Goal: Information Seeking & Learning: Compare options

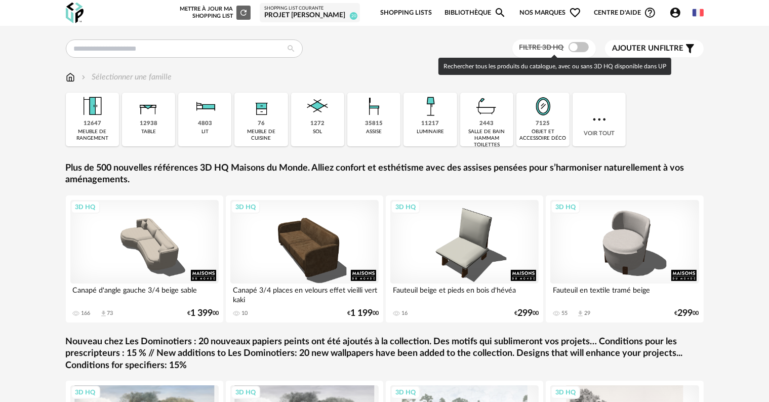
click at [582, 45] on span at bounding box center [578, 47] width 20 height 10
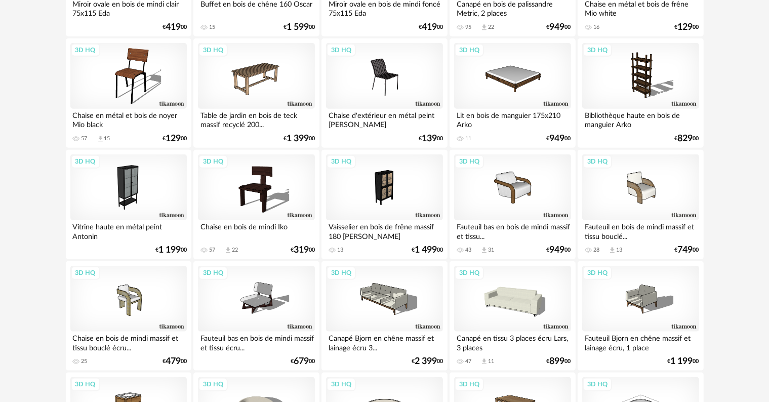
scroll to position [1215, 0]
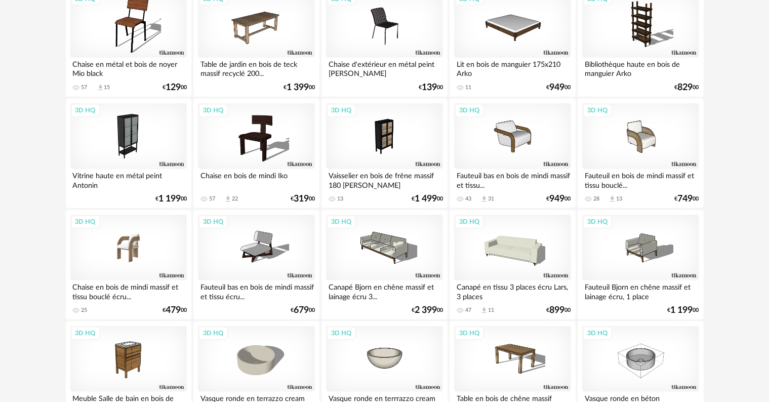
click at [132, 249] on div "3D HQ" at bounding box center [128, 248] width 116 height 66
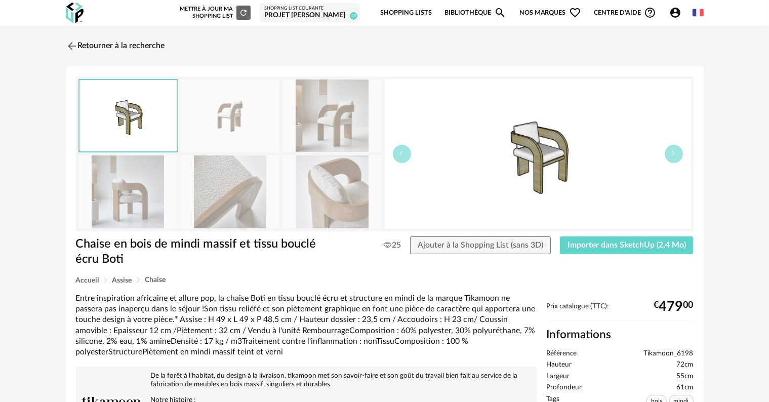
click at [231, 125] on img at bounding box center [230, 115] width 98 height 72
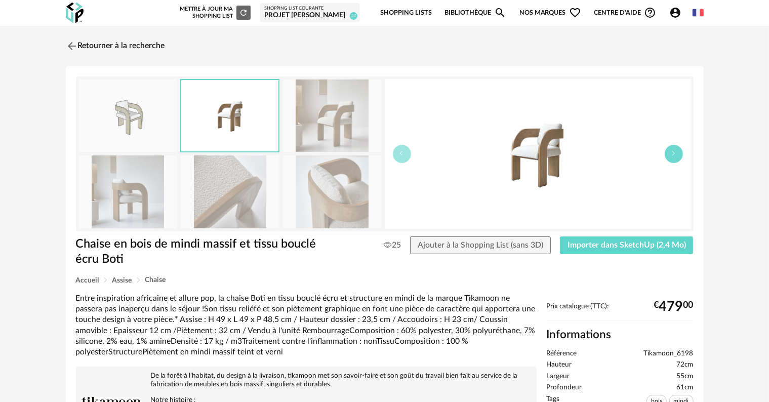
click at [674, 154] on icon "button" at bounding box center [674, 153] width 6 height 6
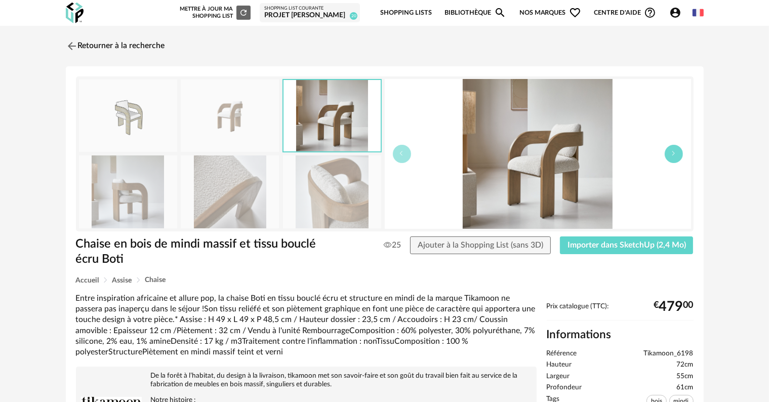
click at [674, 154] on icon "button" at bounding box center [674, 153] width 6 height 6
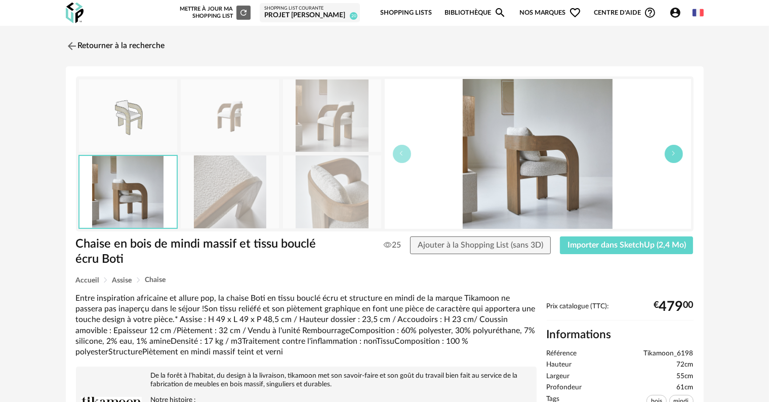
click at [674, 154] on icon "button" at bounding box center [674, 153] width 6 height 6
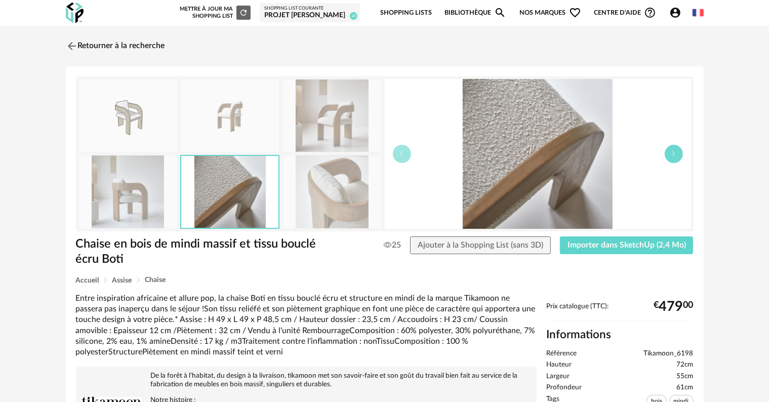
click at [674, 154] on icon "button" at bounding box center [674, 153] width 6 height 6
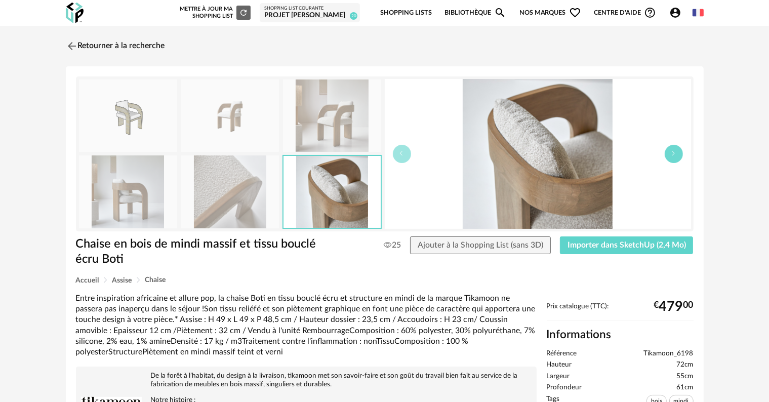
click at [674, 154] on icon "button" at bounding box center [674, 153] width 6 height 6
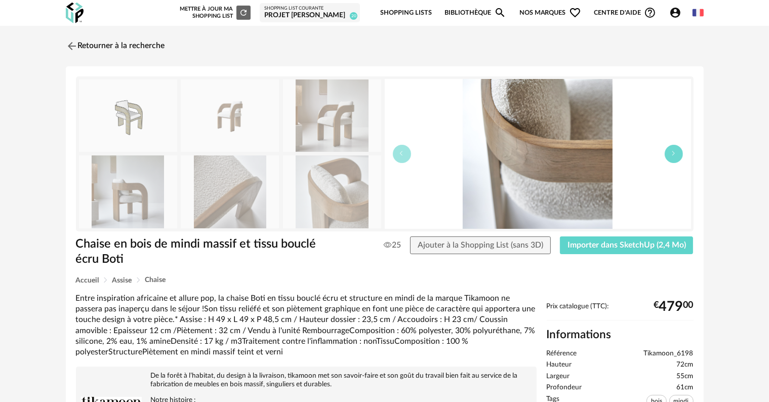
click at [674, 154] on icon "button" at bounding box center [674, 153] width 6 height 6
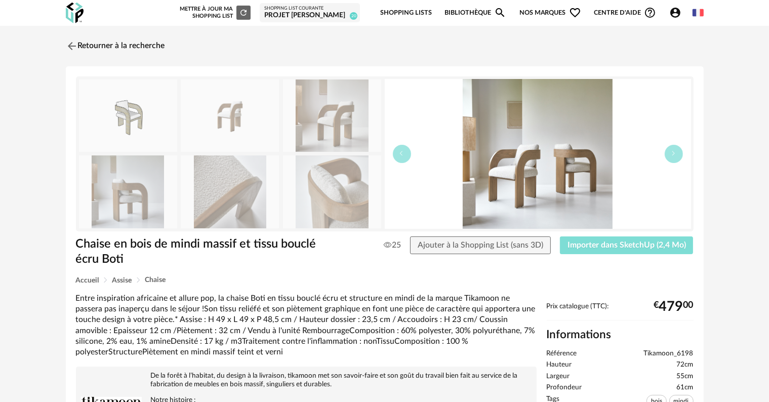
click at [633, 245] on span "Importer dans SketchUp (2,4 Mo)" at bounding box center [626, 245] width 118 height 8
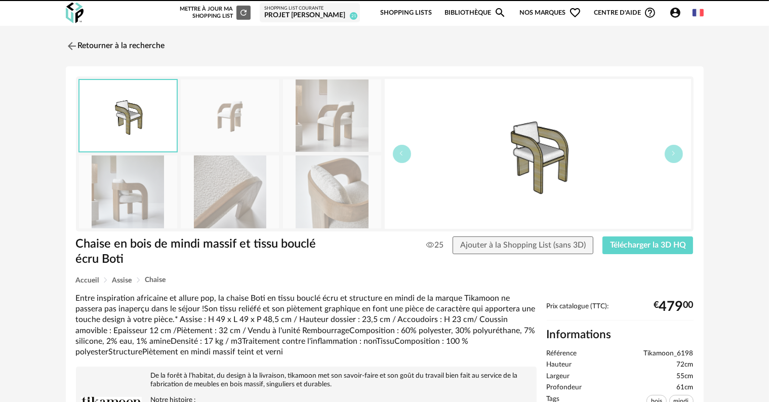
click at [673, 157] on button "button" at bounding box center [674, 154] width 18 height 18
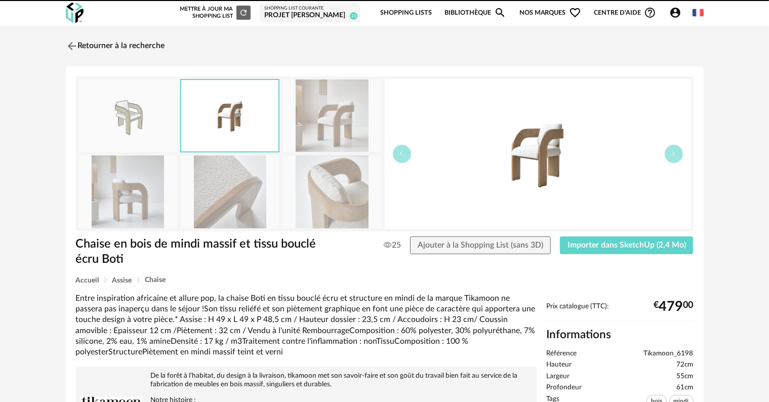
click at [673, 157] on button "button" at bounding box center [674, 154] width 18 height 18
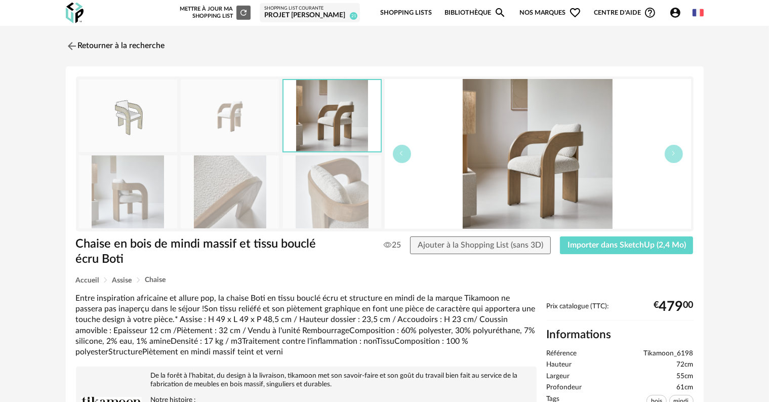
click at [673, 157] on button "button" at bounding box center [674, 154] width 18 height 18
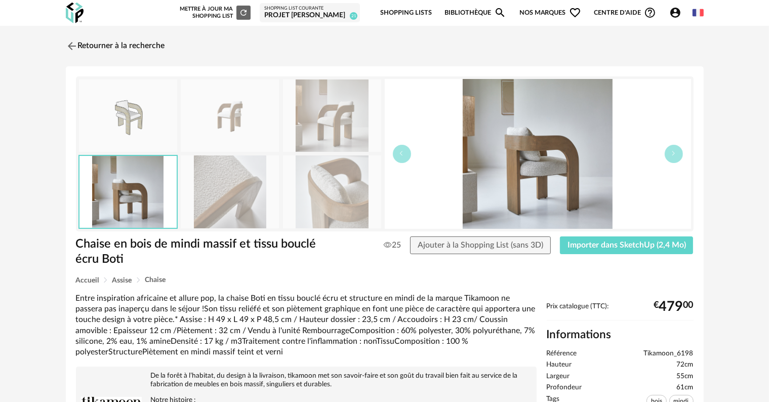
click at [673, 157] on button "button" at bounding box center [674, 154] width 18 height 18
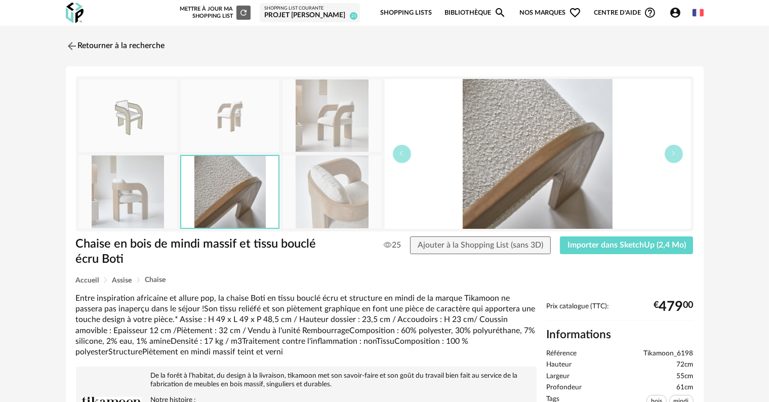
click at [673, 157] on button "button" at bounding box center [674, 154] width 18 height 18
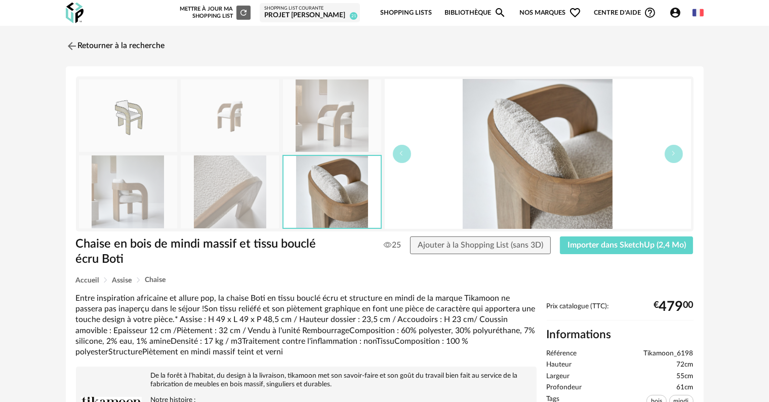
click at [673, 157] on button "button" at bounding box center [674, 154] width 18 height 18
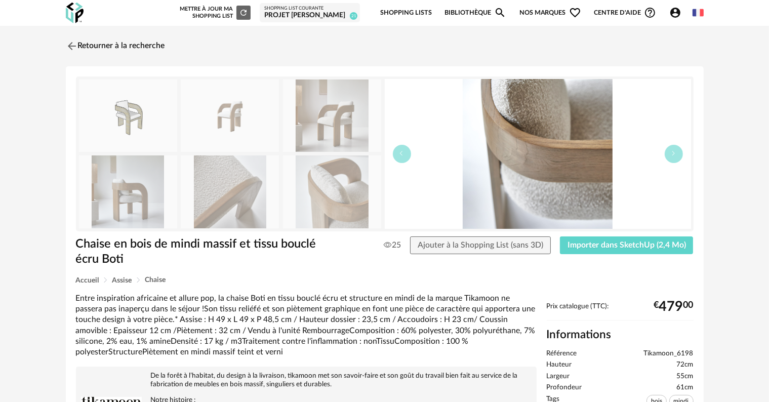
click at [673, 157] on button "button" at bounding box center [674, 154] width 18 height 18
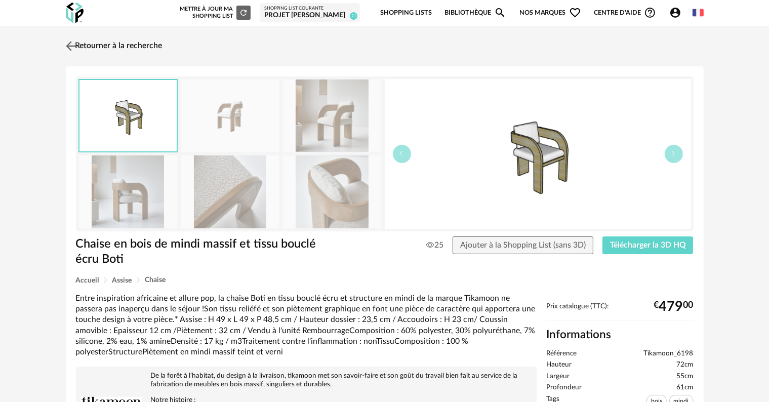
click at [92, 41] on link "Retourner à la recherche" at bounding box center [112, 46] width 99 height 22
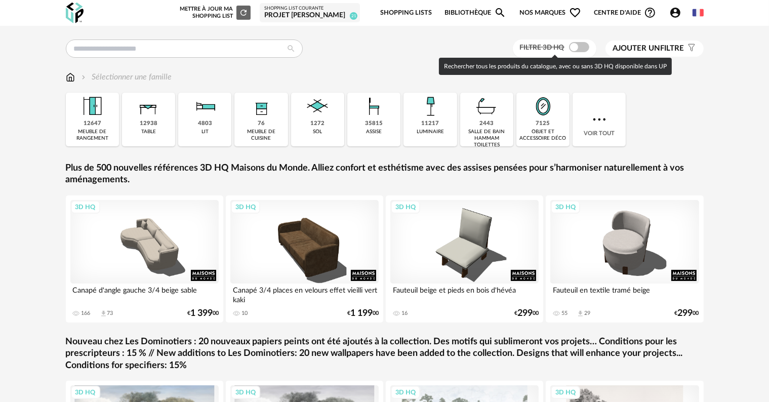
click at [585, 47] on span at bounding box center [579, 47] width 20 height 10
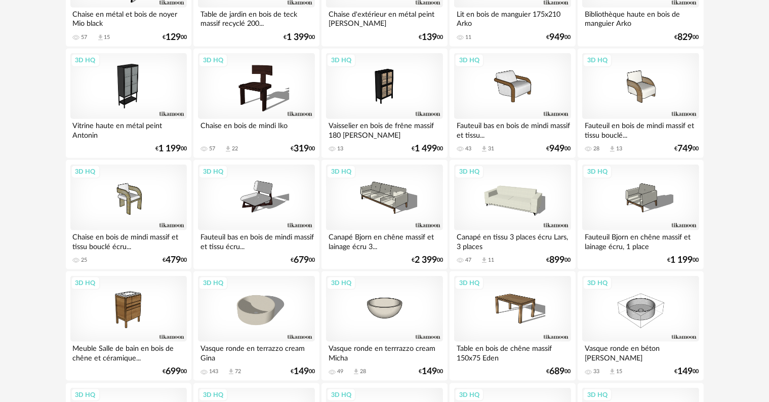
scroll to position [1265, 0]
click at [118, 247] on div "Chaise en bois de mindi massif et tissu bouclé écru..." at bounding box center [128, 240] width 116 height 20
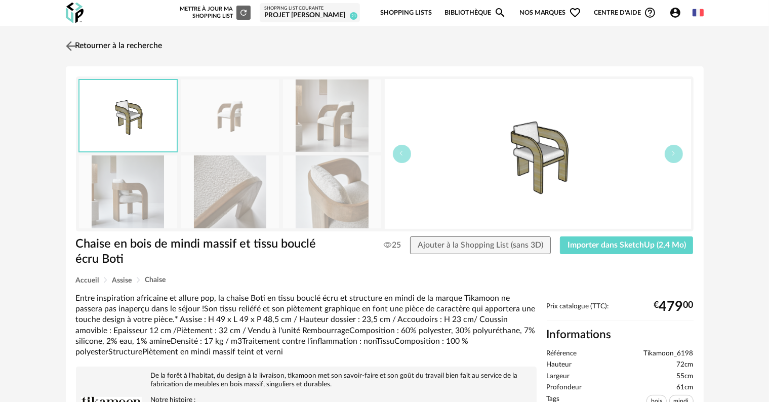
click at [128, 43] on link "Retourner à la recherche" at bounding box center [112, 46] width 99 height 22
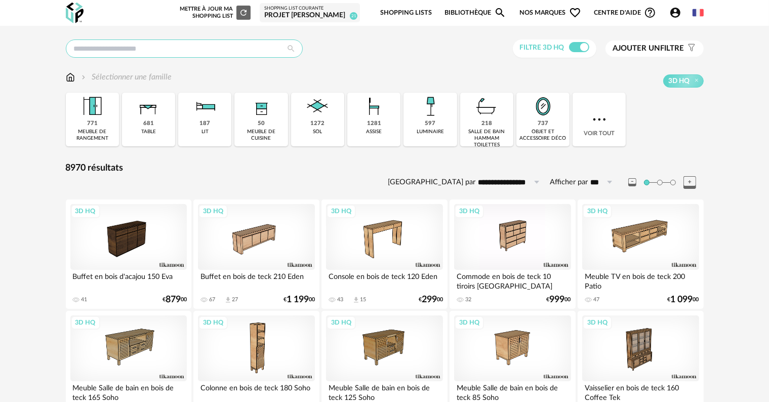
click at [235, 48] on input "text" at bounding box center [184, 48] width 237 height 18
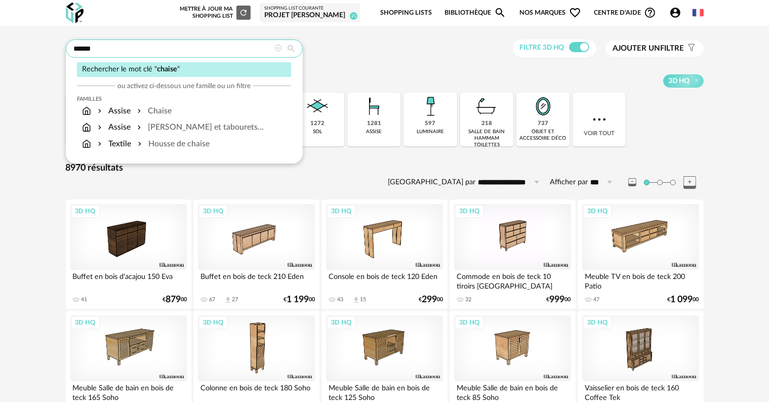
type input "******"
type input "**********"
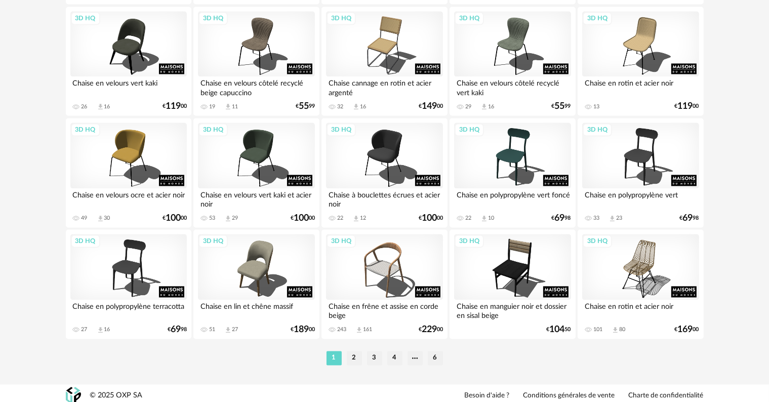
scroll to position [2038, 0]
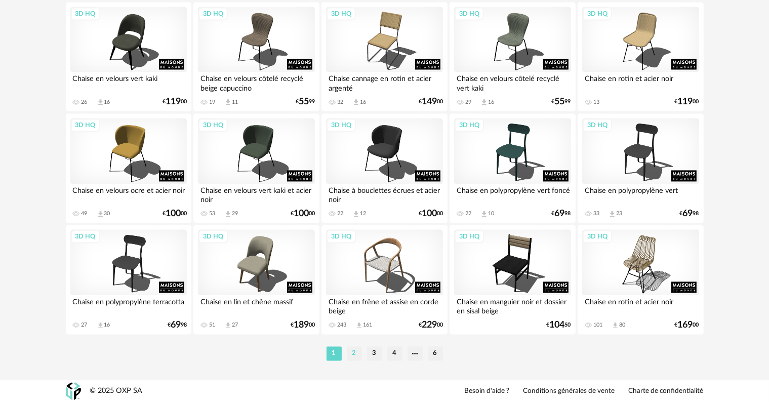
click at [353, 352] on li "2" at bounding box center [354, 353] width 15 height 14
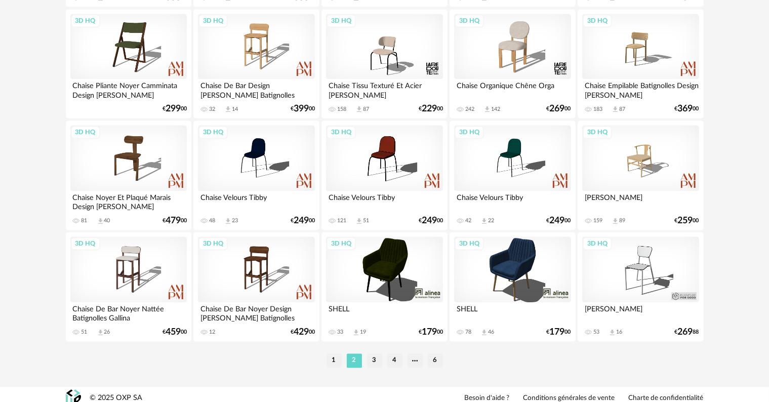
scroll to position [2038, 0]
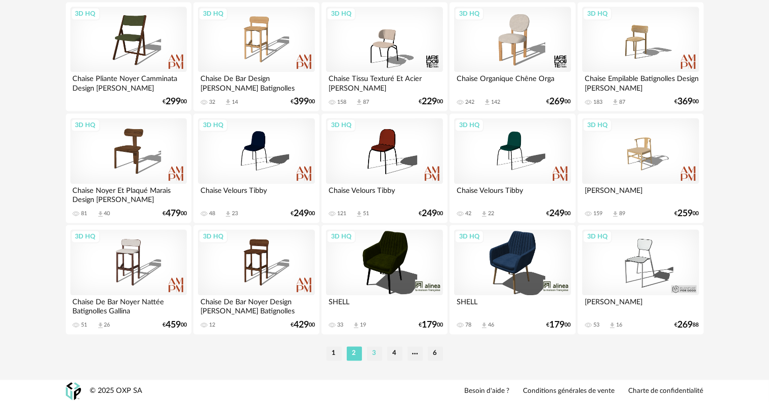
click at [376, 354] on li "3" at bounding box center [374, 353] width 15 height 14
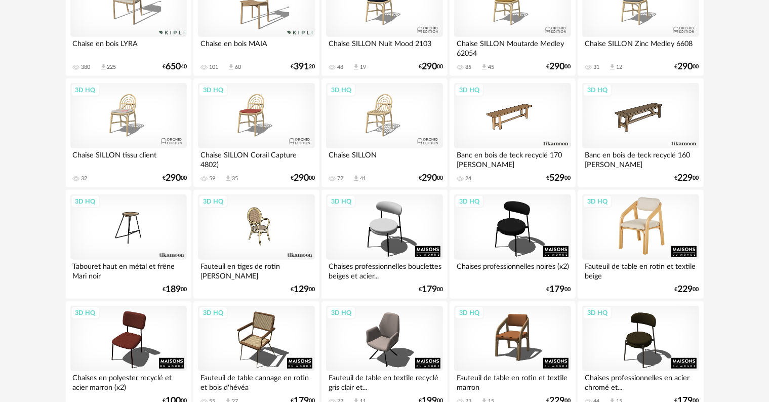
scroll to position [506, 0]
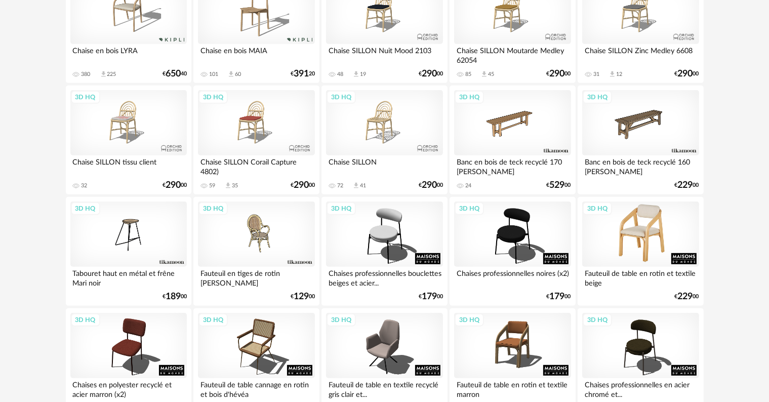
click at [638, 240] on div "3D HQ" at bounding box center [640, 234] width 116 height 66
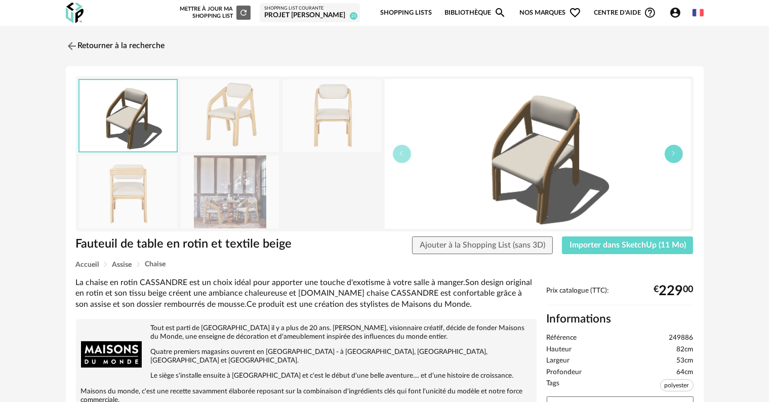
click at [671, 158] on button "button" at bounding box center [674, 154] width 18 height 18
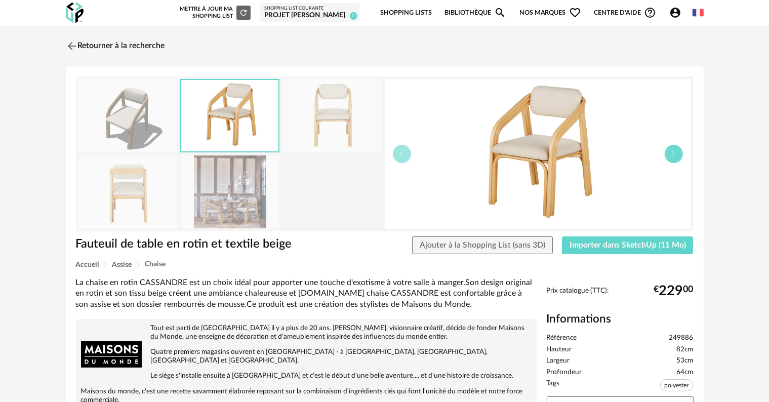
click at [671, 158] on button "button" at bounding box center [674, 154] width 18 height 18
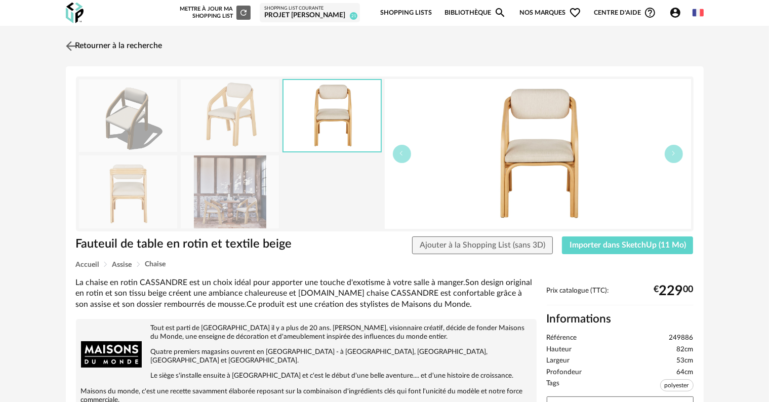
click at [93, 46] on link "Retourner à la recherche" at bounding box center [112, 46] width 99 height 22
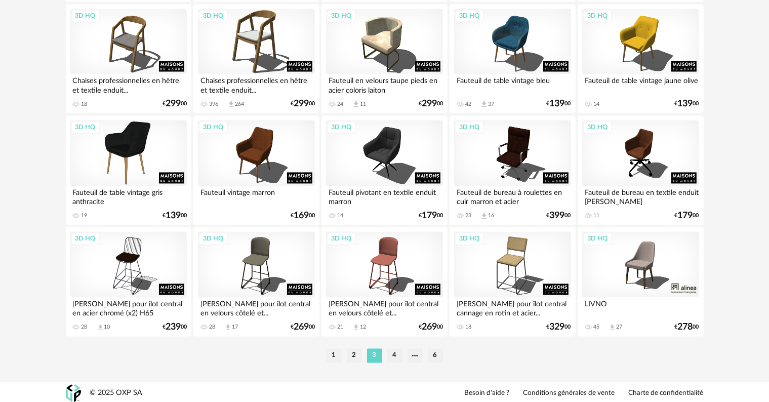
scroll to position [2038, 0]
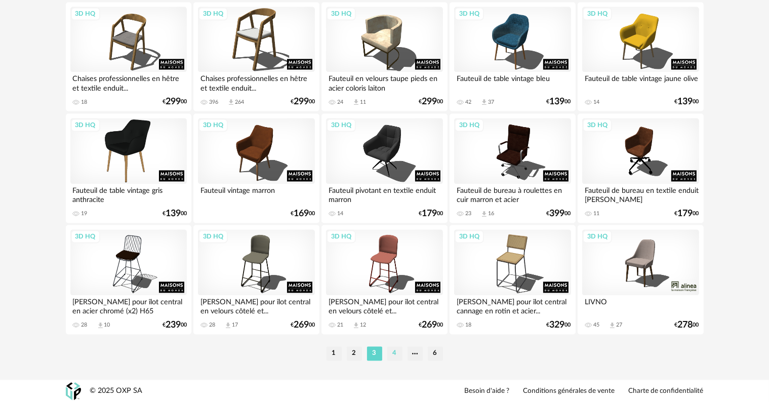
click at [395, 353] on li "4" at bounding box center [394, 353] width 15 height 14
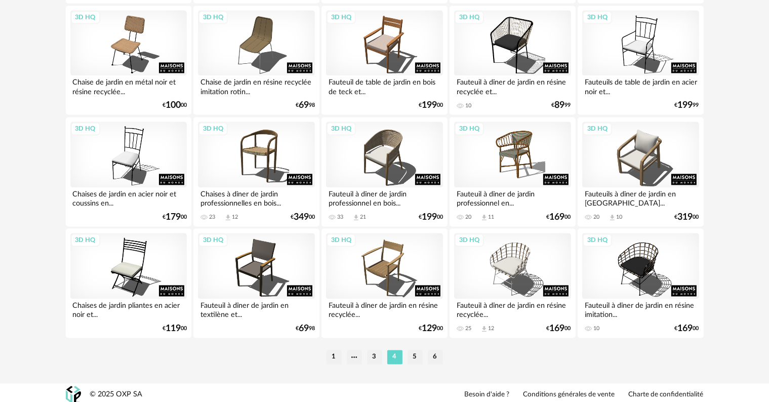
scroll to position [2038, 0]
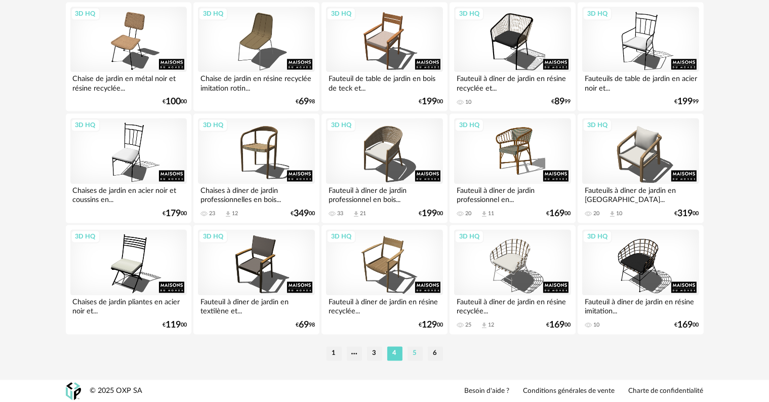
click at [414, 350] on li "5" at bounding box center [414, 353] width 15 height 14
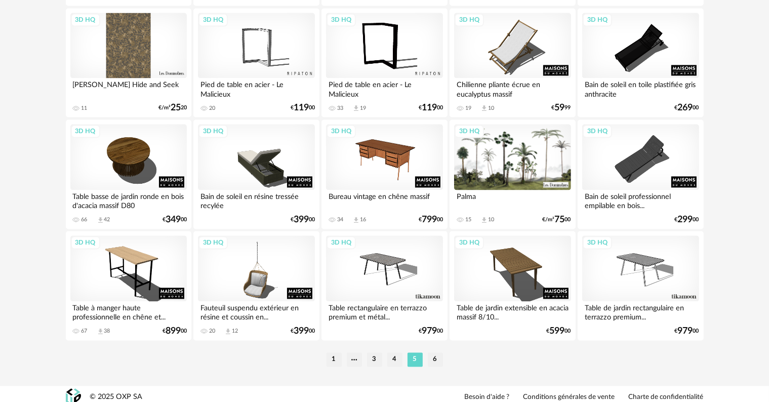
scroll to position [2038, 0]
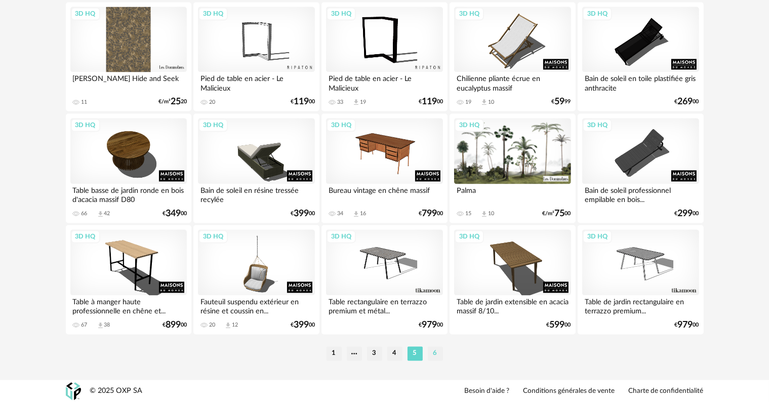
click at [436, 356] on li "6" at bounding box center [435, 353] width 15 height 14
